Goal: Communication & Community: Connect with others

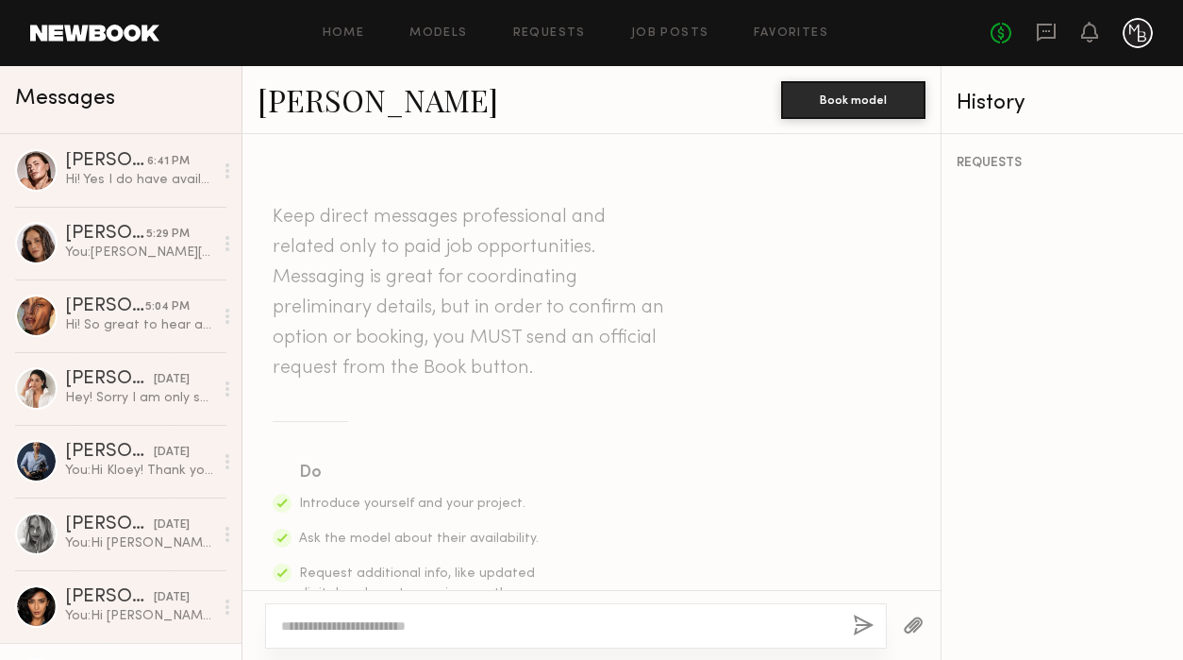
scroll to position [2390, 0]
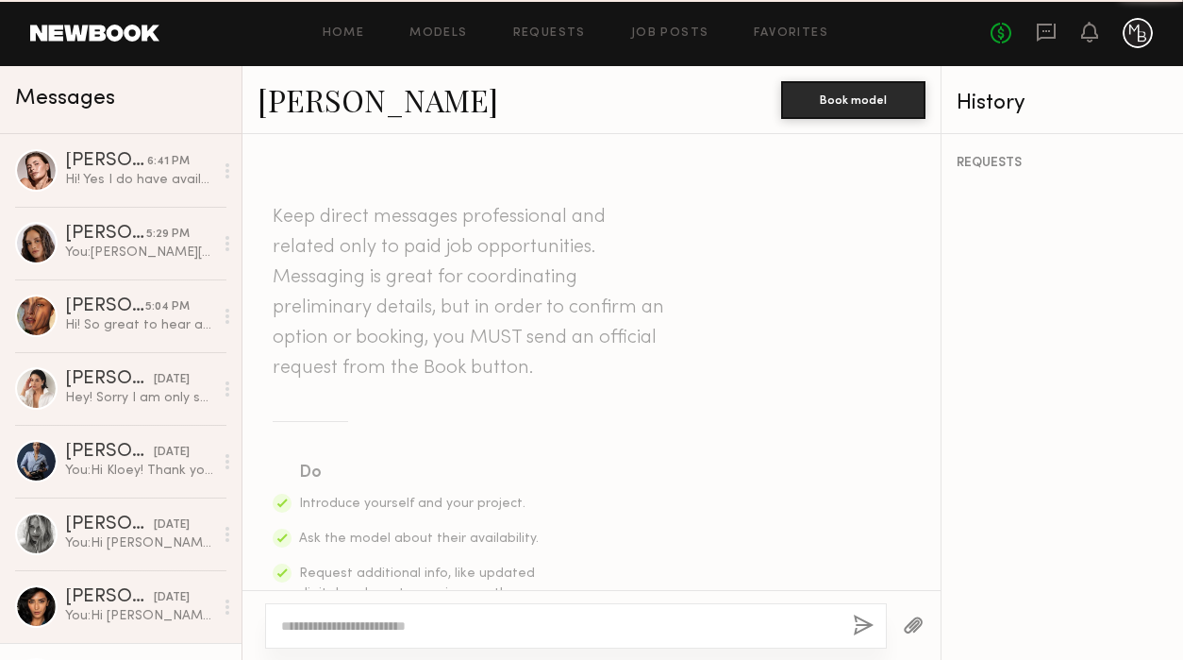
scroll to position [2390, 0]
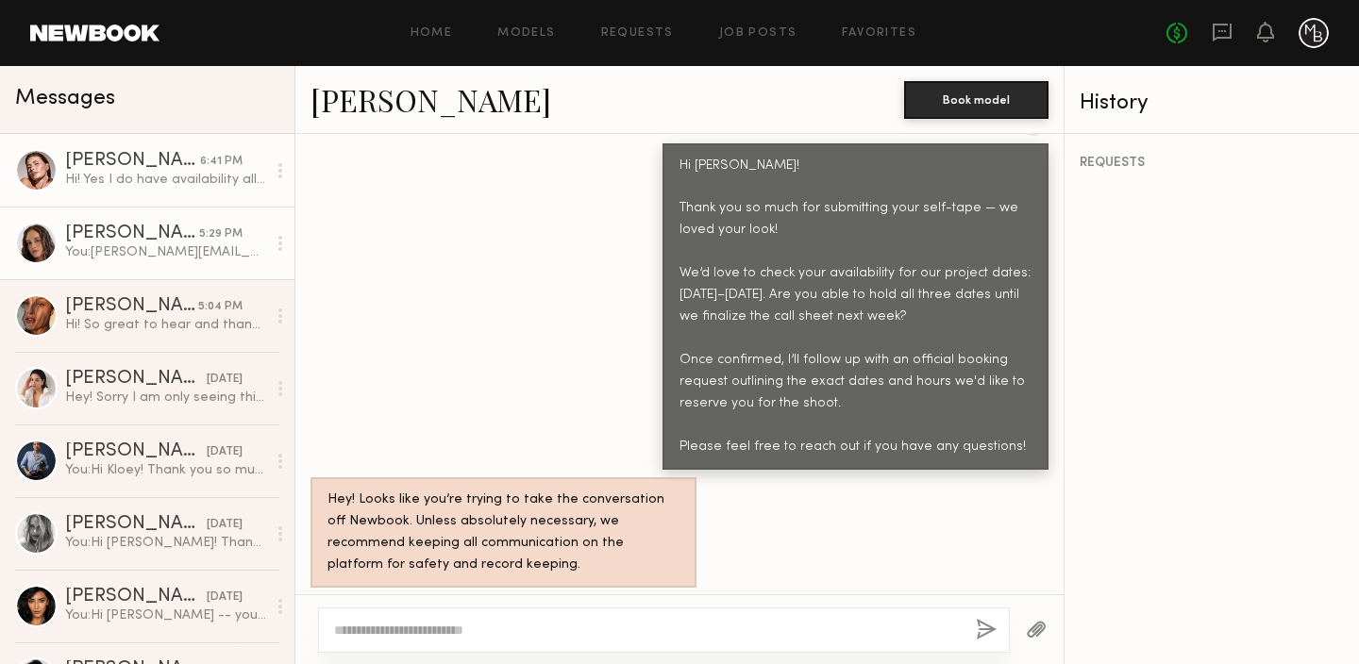
click at [162, 256] on div "You: yazmin@minabaie.com is great" at bounding box center [165, 252] width 201 height 18
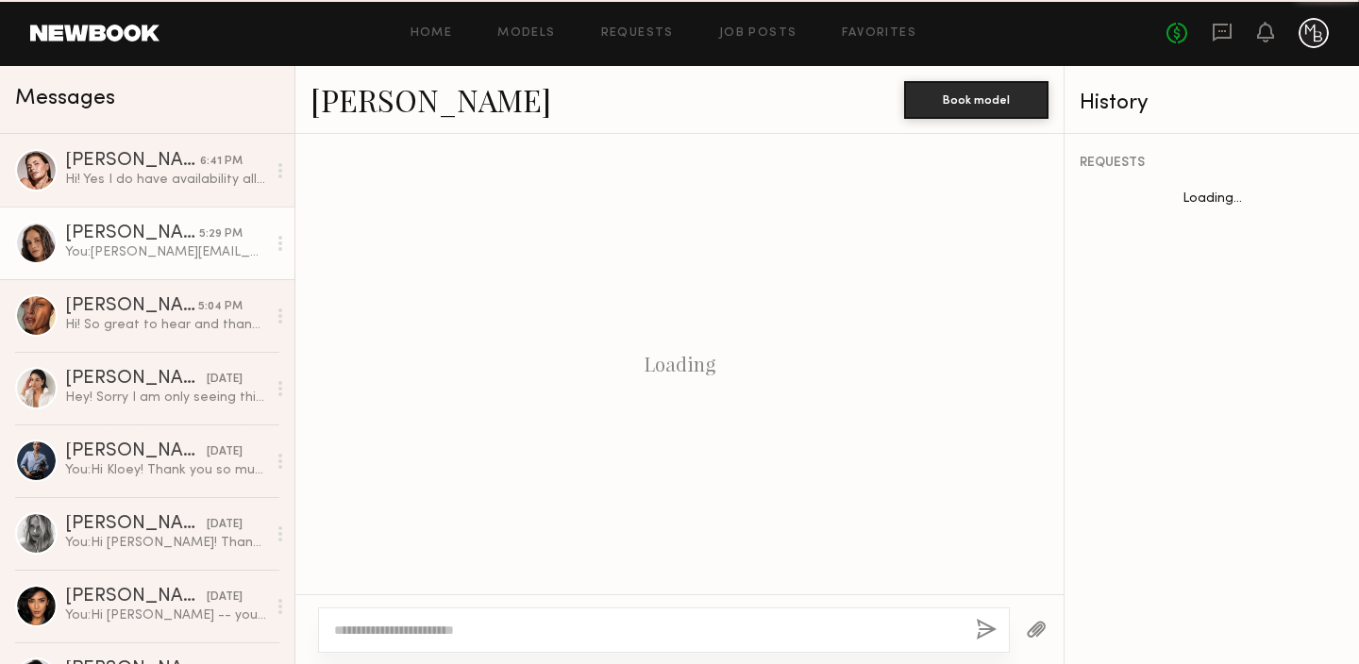
scroll to position [2117, 0]
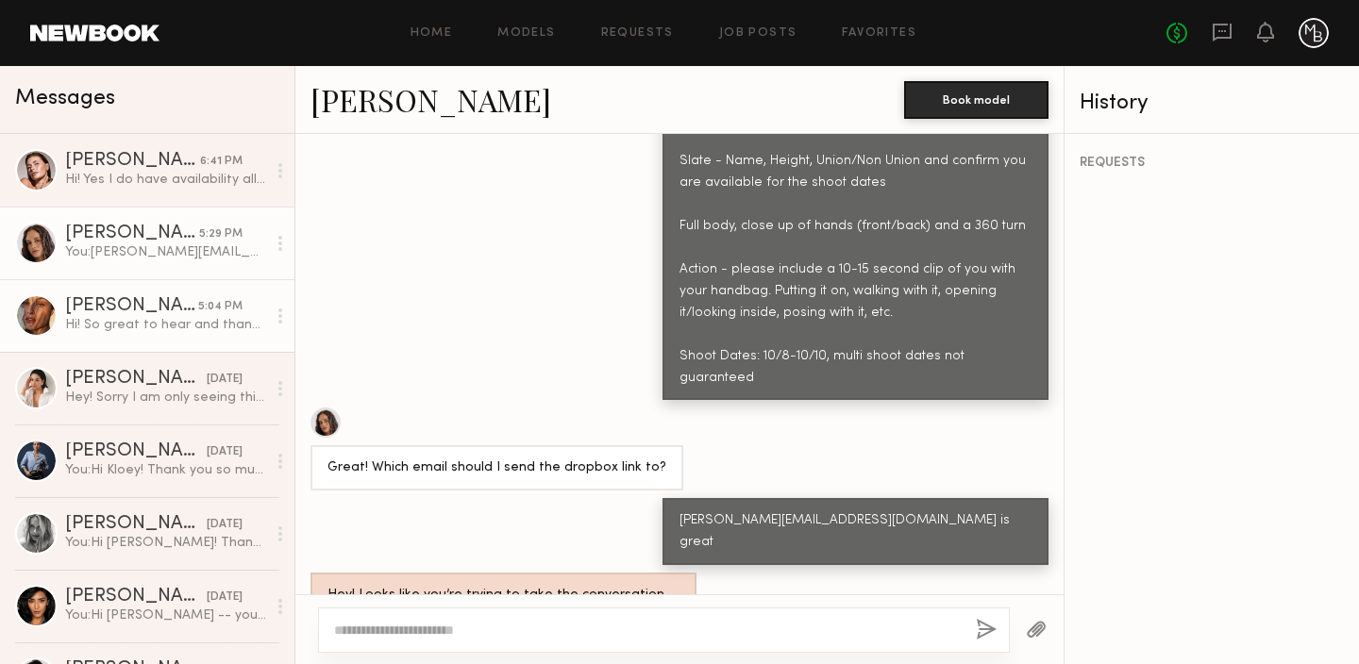
click at [188, 320] on div "Hi! So great to hear and thank you so much for the kind words :). That’s wonder…" at bounding box center [165, 325] width 201 height 18
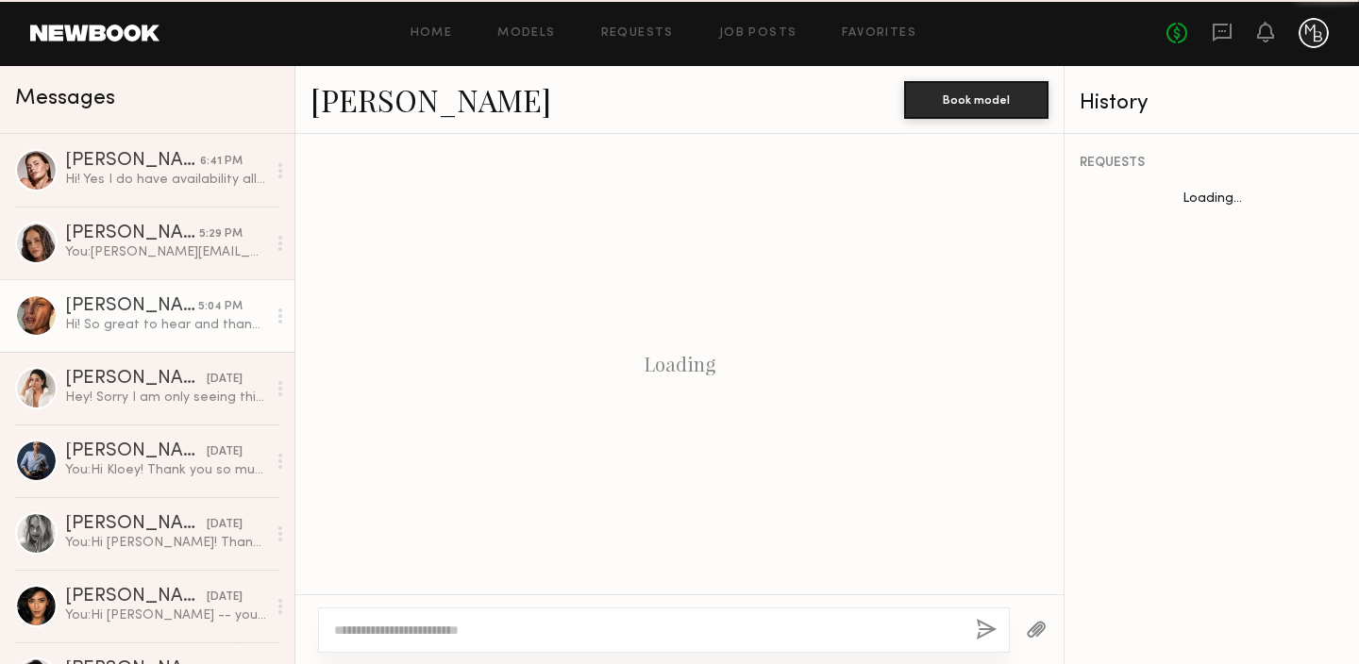
scroll to position [1781, 0]
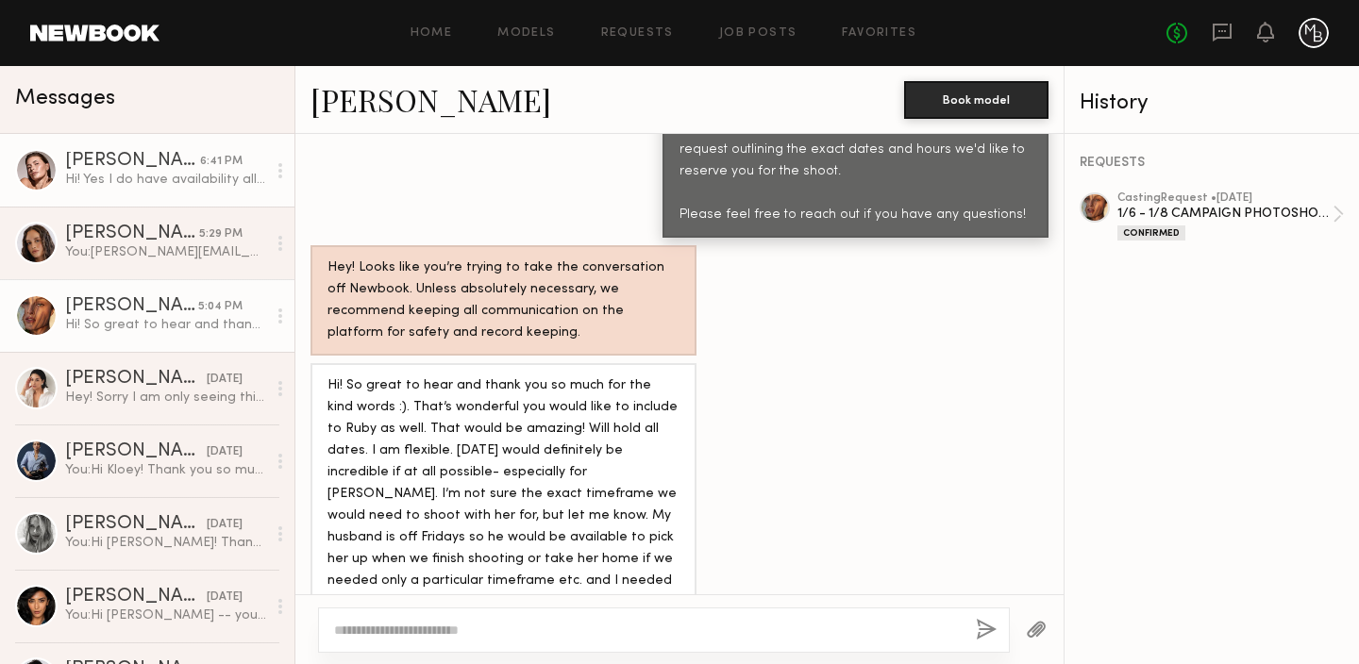
click at [190, 179] on div "Hi! Yes I do have availability all 3 dates :) I can hold the dates until [DATE]…" at bounding box center [165, 180] width 201 height 18
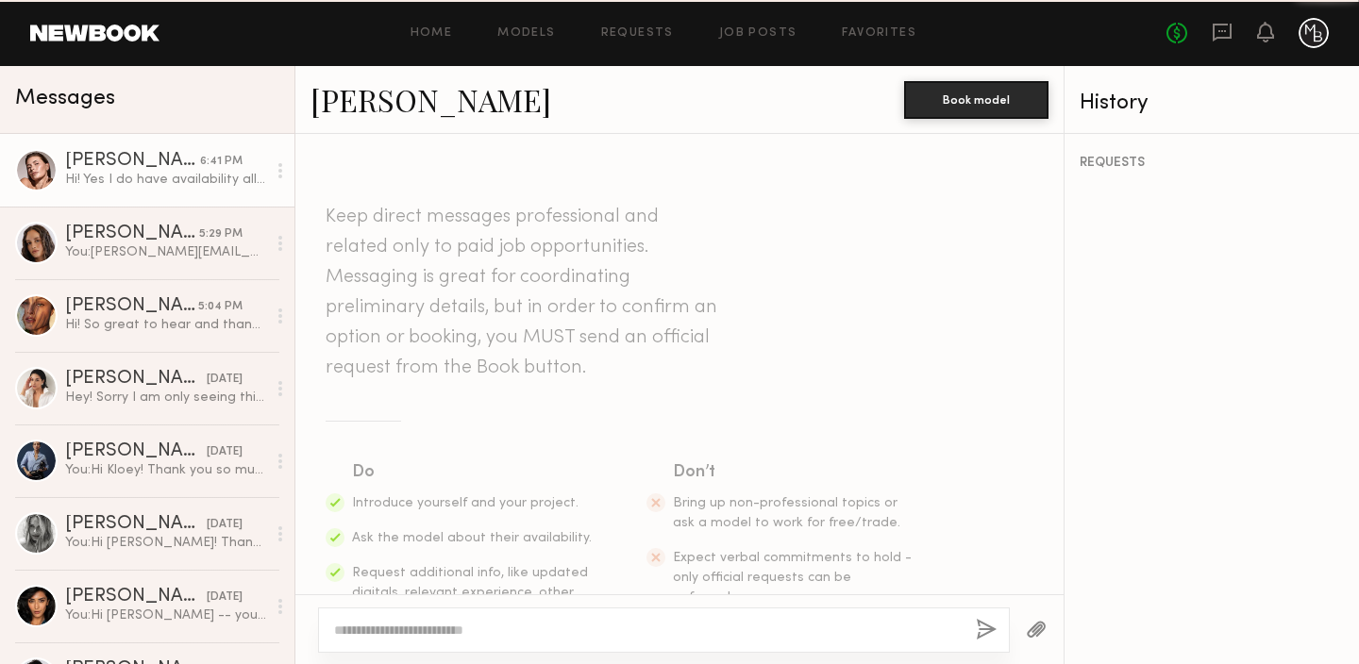
scroll to position [2370, 0]
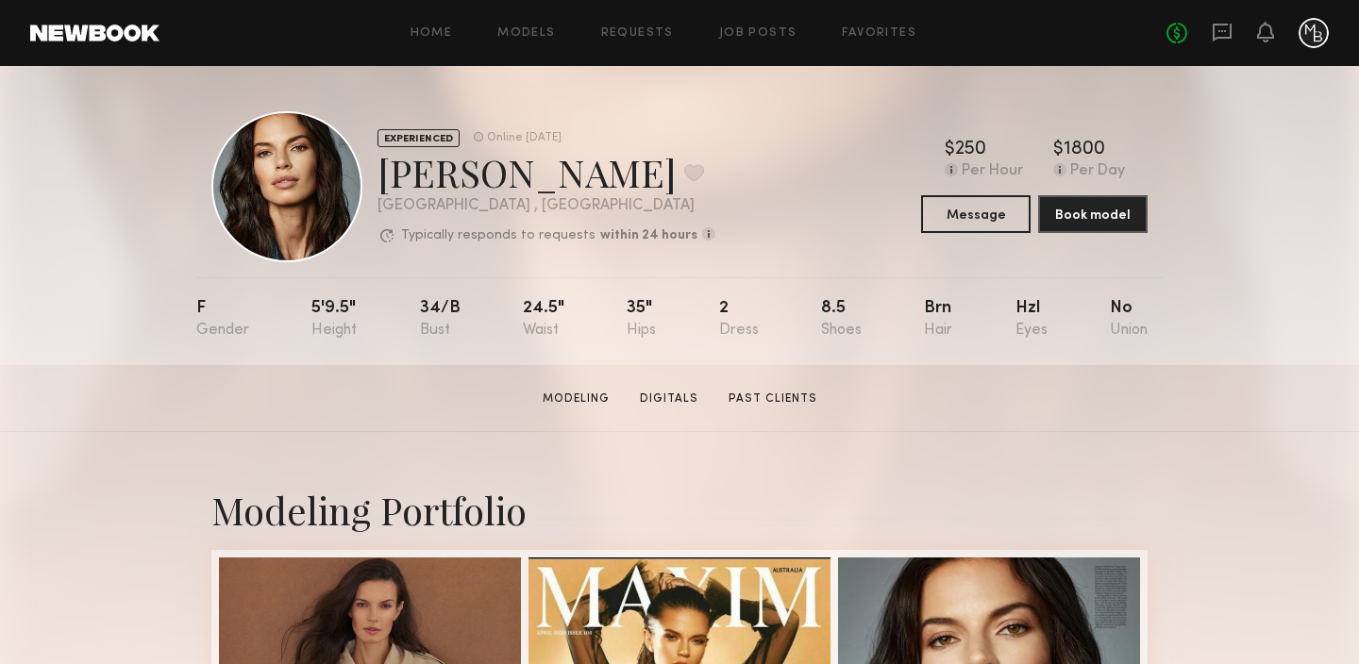
scroll to position [34, 0]
